Goal: Information Seeking & Learning: Find specific fact

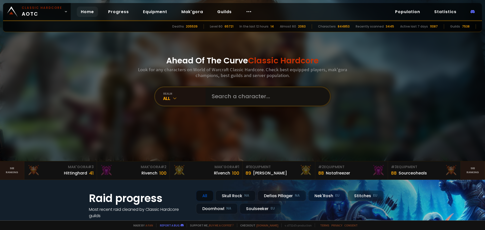
click at [235, 96] on input "text" at bounding box center [266, 96] width 115 height 18
type input "swiggle"
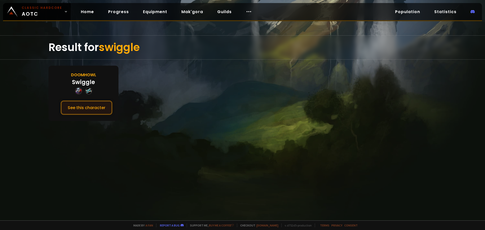
click at [96, 104] on button "See this character" at bounding box center [87, 107] width 52 height 14
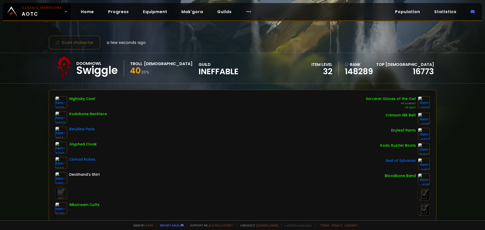
scroll to position [25, 0]
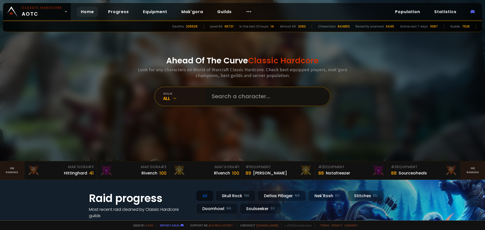
click at [228, 94] on input "text" at bounding box center [266, 96] width 115 height 18
type input "fhrenz"
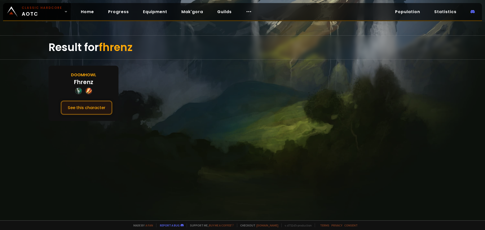
click at [84, 104] on button "See this character" at bounding box center [87, 107] width 52 height 14
